Goal: Task Accomplishment & Management: Manage account settings

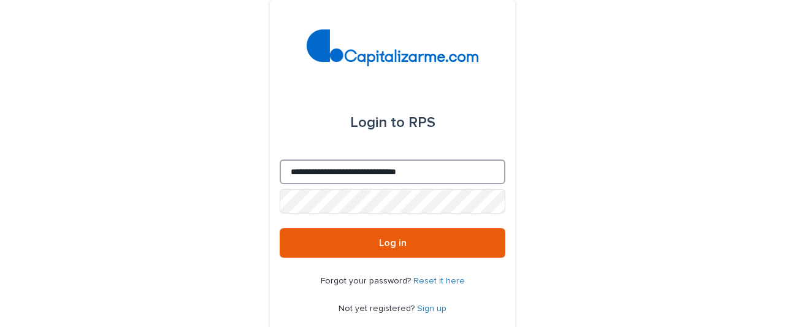
type input "**********"
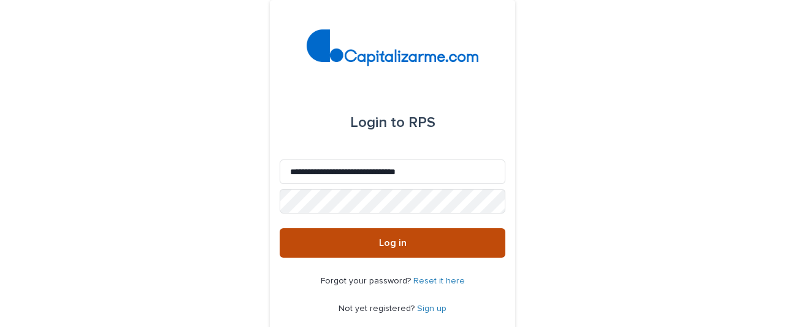
click at [388, 243] on span "Log in" at bounding box center [393, 243] width 28 height 10
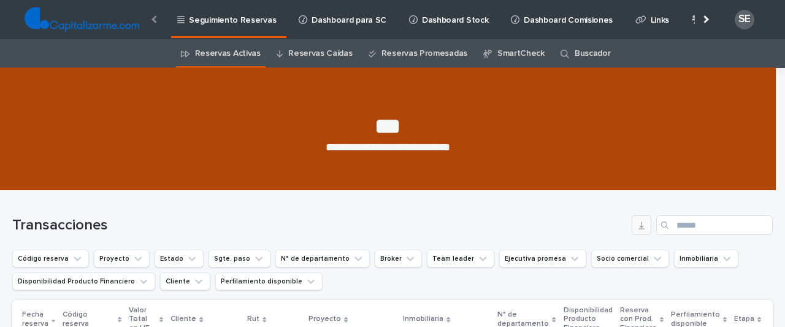
click at [633, 232] on button "button" at bounding box center [642, 225] width 20 height 20
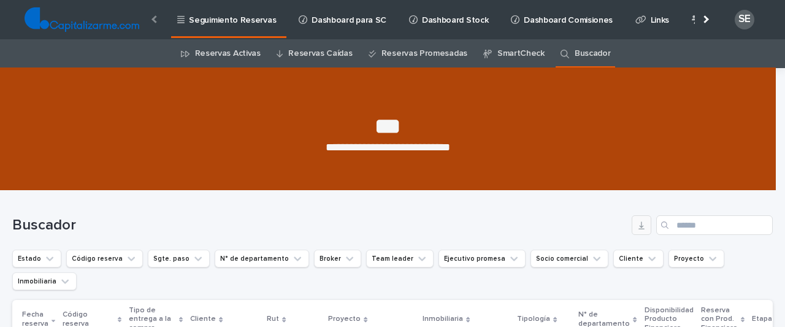
click at [638, 225] on icon "button" at bounding box center [641, 225] width 6 height 8
